Goal: Task Accomplishment & Management: Complete application form

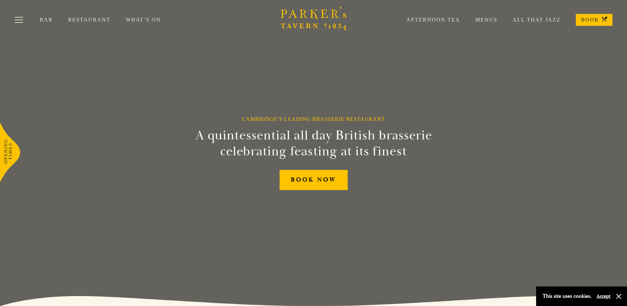
click at [89, 21] on link "Restaurant" at bounding box center [97, 20] width 58 height 7
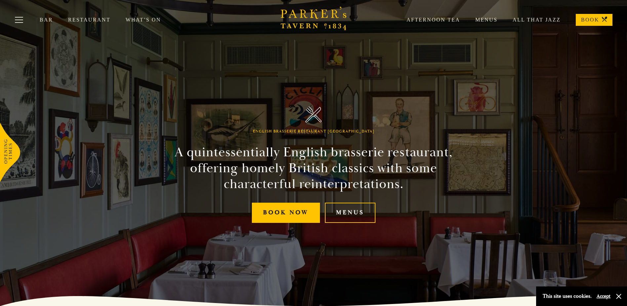
click at [490, 17] on link "Menus" at bounding box center [478, 20] width 37 height 7
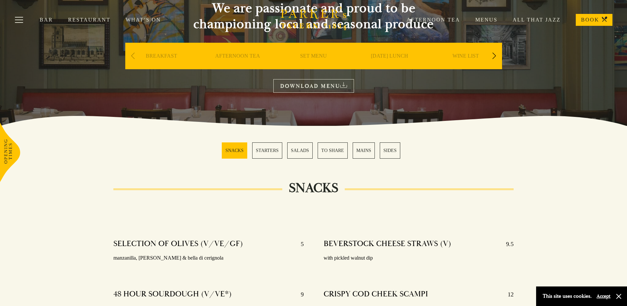
scroll to position [33, 0]
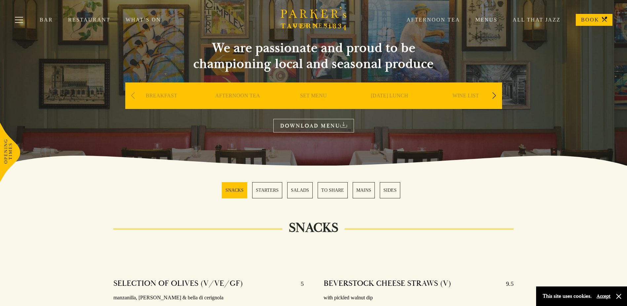
click at [320, 122] on link "DOWNLOAD MENU" at bounding box center [314, 126] width 81 height 14
click at [23, 20] on button "Toggle navigation" at bounding box center [19, 21] width 28 height 28
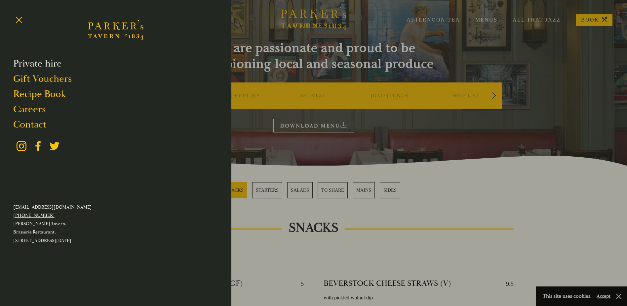
click at [34, 62] on link "Private hire" at bounding box center [37, 63] width 49 height 13
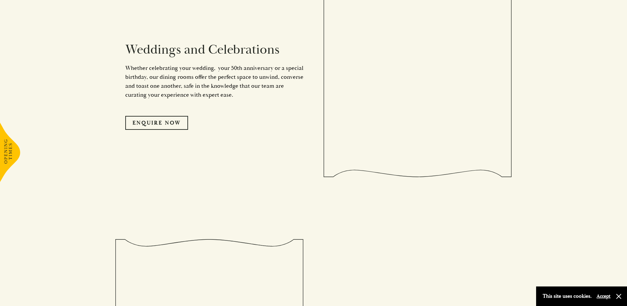
scroll to position [1025, 0]
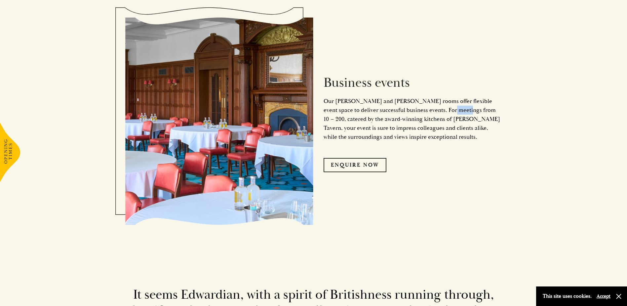
drag, startPoint x: 440, startPoint y: 109, endPoint x: 453, endPoint y: 112, distance: 13.9
click at [453, 112] on p "Our Crick and Watson rooms offer flexible event space to deliver successful bus…" at bounding box center [413, 119] width 179 height 45
click at [357, 142] on div "Business events Our Crick and Watson rooms offer flexible event space to delive…" at bounding box center [408, 121] width 189 height 168
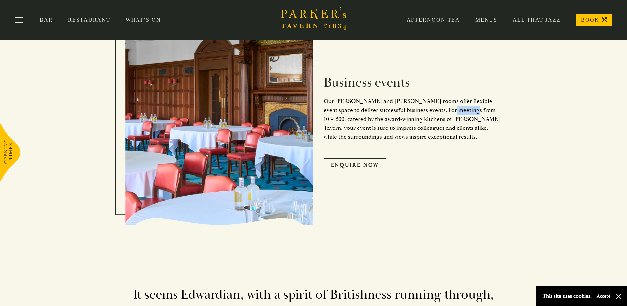
drag, startPoint x: 440, startPoint y: 109, endPoint x: 460, endPoint y: 113, distance: 20.1
click at [460, 113] on p "Our Crick and Watson rooms offer flexible event space to deliver successful bus…" at bounding box center [413, 119] width 179 height 45
click at [411, 134] on p "Our Crick and Watson rooms offer flexible event space to deliver successful bus…" at bounding box center [413, 119] width 179 height 45
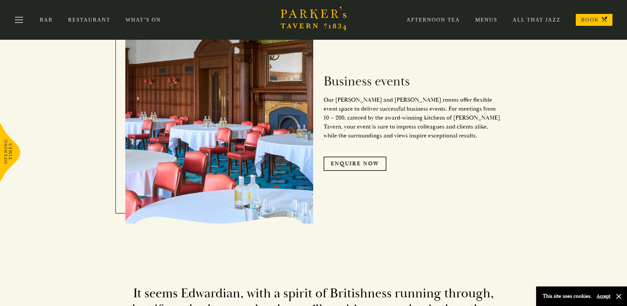
scroll to position [962, 0]
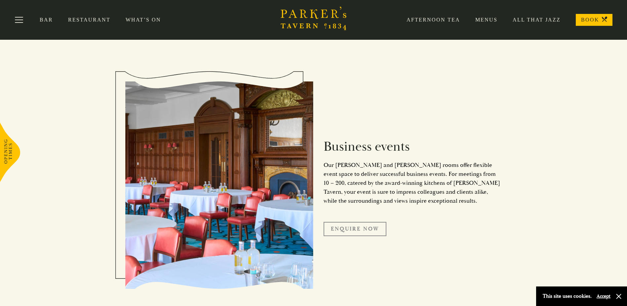
click at [353, 228] on link "Enquire Now" at bounding box center [355, 229] width 63 height 14
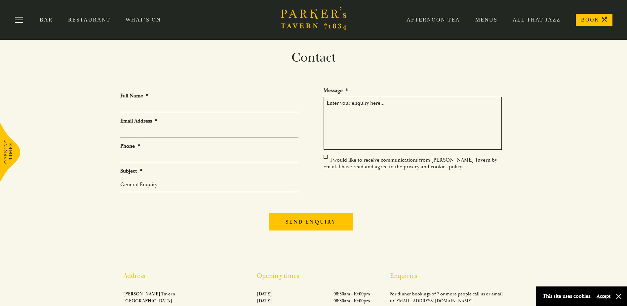
click at [134, 106] on input "Full Name *" at bounding box center [209, 107] width 178 height 10
type input "[PERSON_NAME]"
type input "[EMAIL_ADDRESS][DOMAIN_NAME]"
type input "07756904006"
click at [362, 103] on textarea "Message *" at bounding box center [413, 123] width 178 height 53
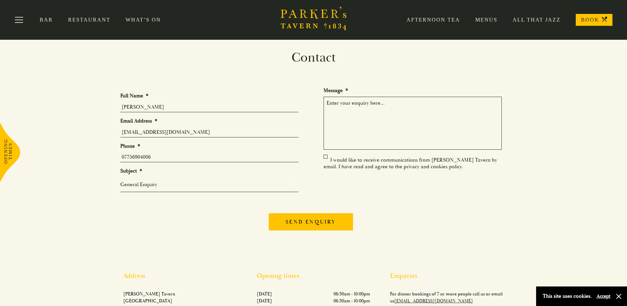
paste textarea "Dear King’s College Events Team / Dining Services, I hope this message finds yo…"
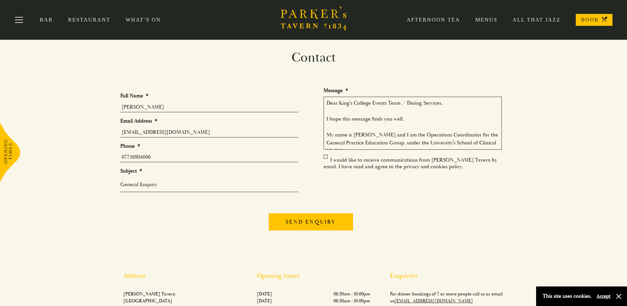
scroll to position [179, 0]
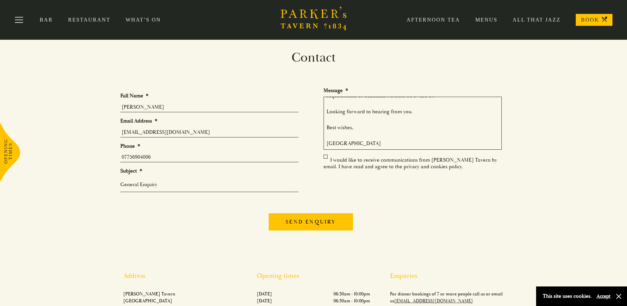
type textarea "Dear King’s College Events Team / Dining Services, I hope this message finds yo…"
click at [147, 185] on select "General Enquiry Private Bookings Group Bookings Events" at bounding box center [209, 184] width 178 height 8
select select "Private Bookings"
click at [120, 183] on select "General Enquiry Private Bookings Group Bookings Events" at bounding box center [209, 184] width 178 height 8
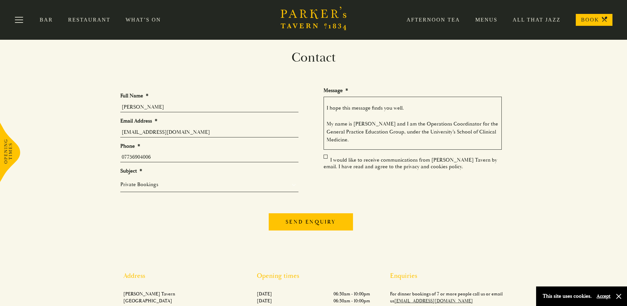
scroll to position [0, 0]
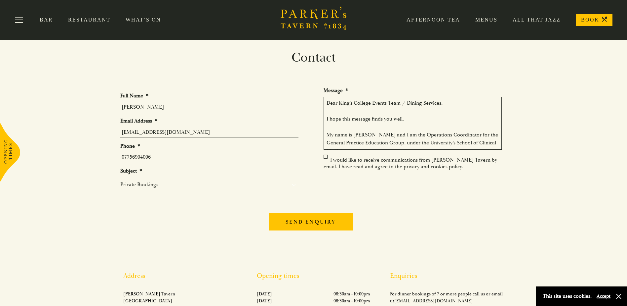
click at [406, 103] on textarea "Dear King’s College Events Team / Dining Services, I hope this message finds yo…" at bounding box center [413, 123] width 178 height 53
click at [441, 100] on textarea "Dear King’s College Events Team / Dining Services, I hope this message finds yo…" at bounding box center [413, 123] width 178 height 53
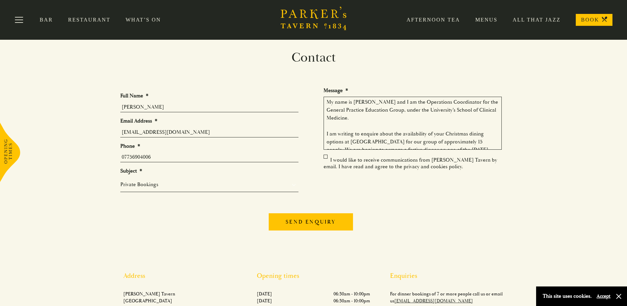
scroll to position [33, 0]
type textarea "Dear [PERSON_NAME] Tavern, I hope this message finds you well. My name is [PERS…"
click at [316, 218] on input "Send enquiry" at bounding box center [311, 221] width 84 height 17
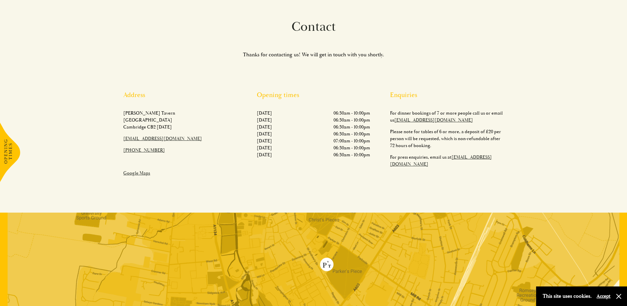
scroll to position [49, 0]
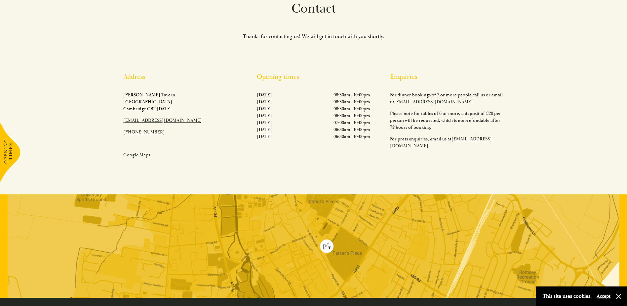
click at [303, 223] on img at bounding box center [314, 245] width 612 height 103
